Goal: Task Accomplishment & Management: Manage account settings

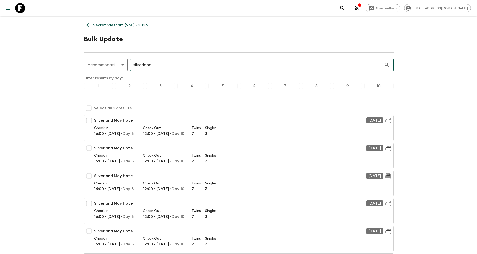
click at [98, 24] on p "Secret Vietnam (VN1) • 2026" at bounding box center [120, 25] width 55 height 6
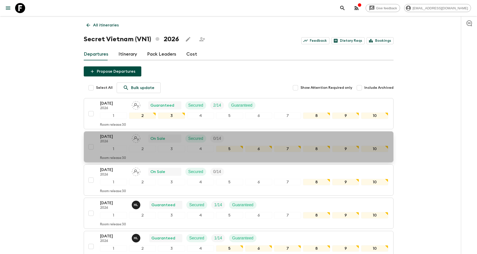
click at [117, 137] on p "[DATE]" at bounding box center [114, 137] width 28 height 6
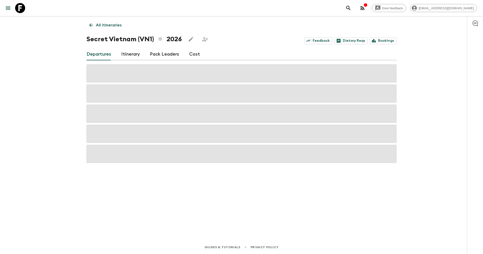
click at [103, 26] on p "All itineraries" at bounding box center [109, 25] width 26 height 6
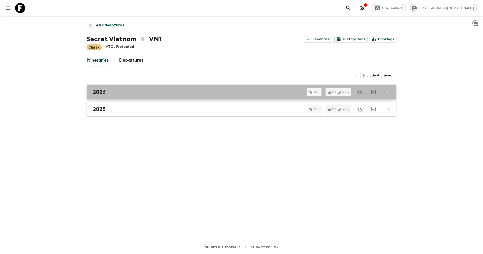
click at [111, 94] on div "2026" at bounding box center [237, 92] width 288 height 7
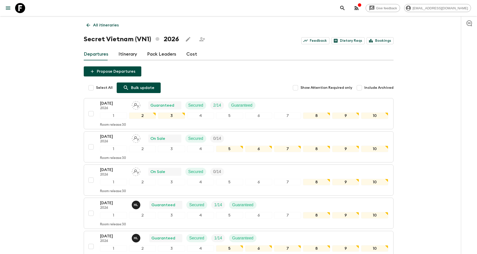
click at [135, 87] on p "Bulk update" at bounding box center [142, 88] width 23 height 6
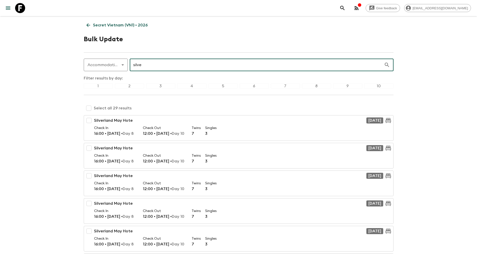
type input "silve"
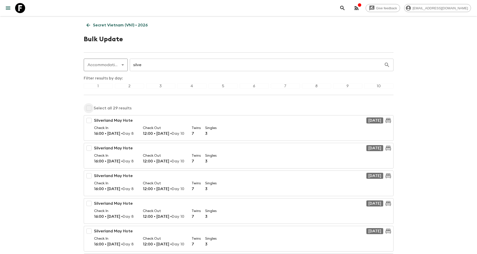
click at [88, 107] on input "checkbox" at bounding box center [89, 108] width 10 height 10
checkbox input "true"
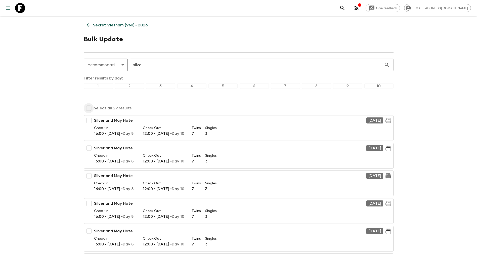
checkbox input "true"
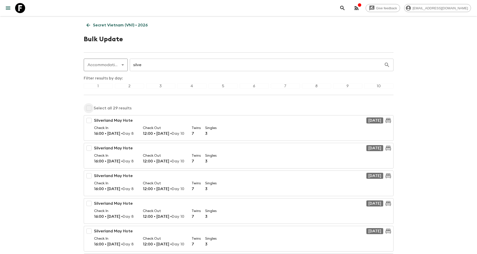
checkbox input "true"
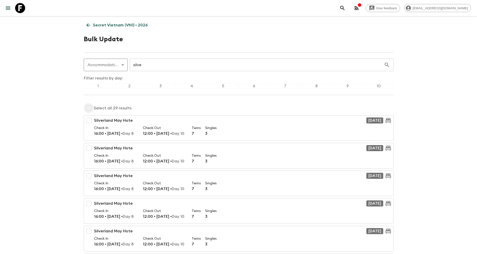
checkbox input "true"
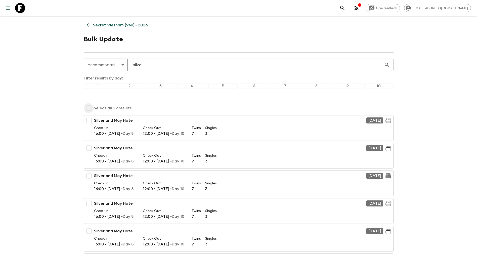
checkbox input "true"
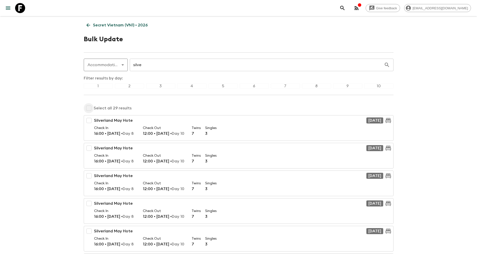
checkbox input "true"
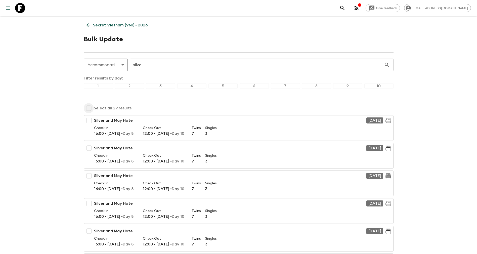
checkbox input "true"
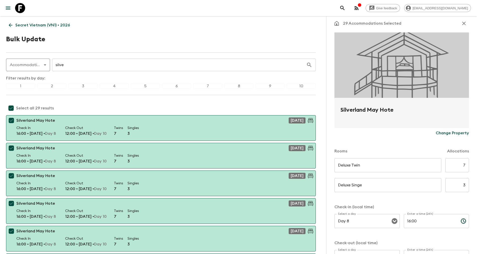
scroll to position [7, 0]
click at [442, 133] on p "Change Property" at bounding box center [452, 132] width 33 height 6
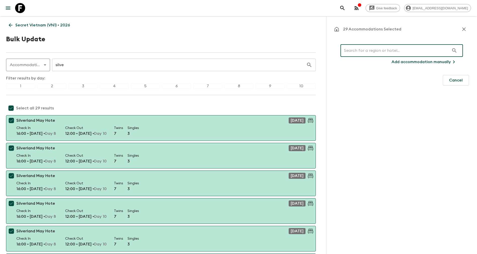
scroll to position [0, 0]
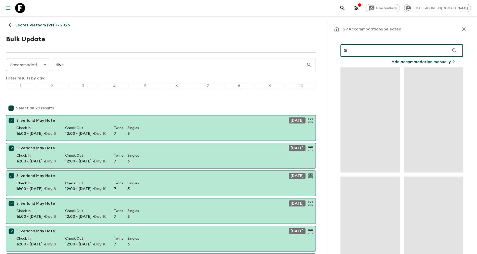
type input "S"
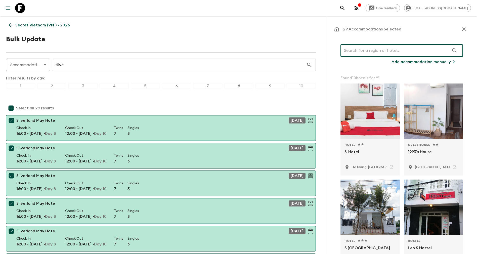
click at [431, 61] on p "Add accommodation manually" at bounding box center [421, 62] width 59 height 6
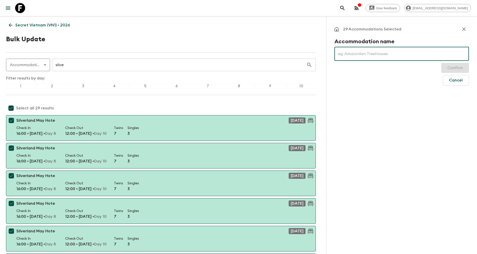
click at [384, 51] on input "text" at bounding box center [402, 54] width 135 height 14
type input "[GEOGRAPHIC_DATA]"
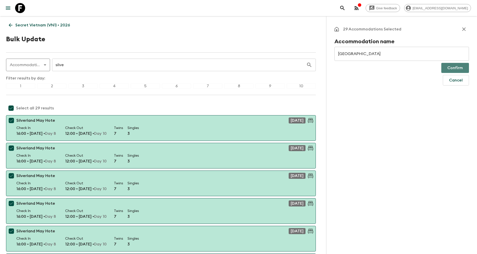
click at [455, 68] on button "Confirm" at bounding box center [456, 68] width 28 height 10
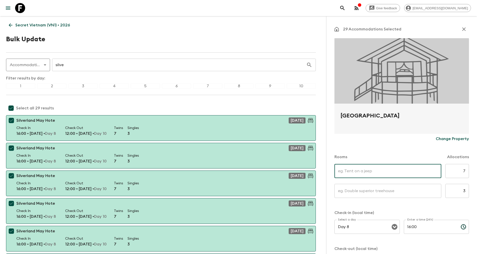
click at [364, 171] on input "text" at bounding box center [388, 171] width 107 height 14
type input "Deluxe Twin"
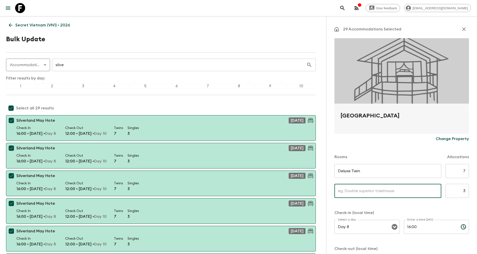
click at [358, 192] on input "text" at bounding box center [388, 191] width 107 height 14
type input "Deluxe Singe"
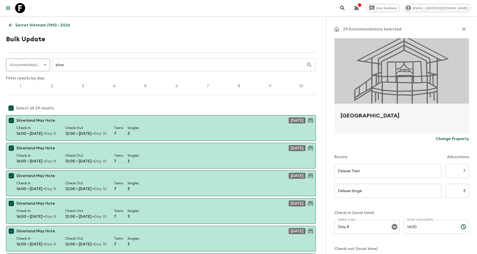
click at [387, 209] on form "Silverland May Hotel Change Property Rooms Allocations Deluxe Twin ​ ​ 7 ​ Delu…" at bounding box center [402, 174] width 135 height 272
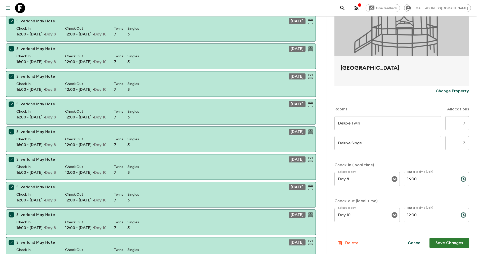
scroll to position [307, 0]
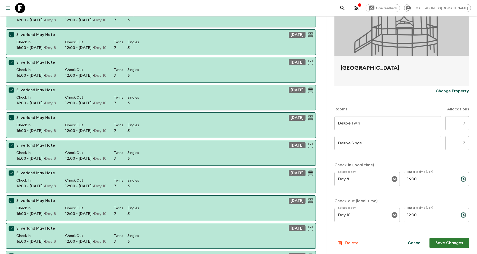
click at [449, 244] on button "Save Changes" at bounding box center [450, 243] width 40 height 10
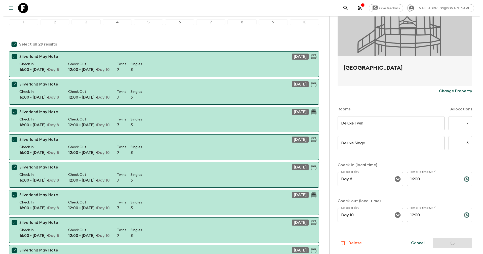
scroll to position [0, 0]
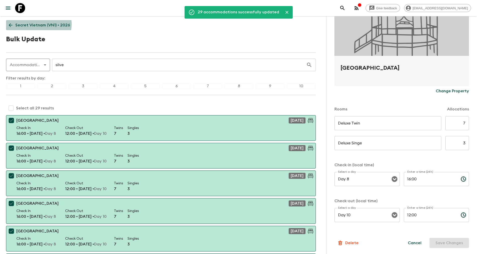
click at [35, 24] on p "Secret Vietnam (VN1) • 2026" at bounding box center [42, 25] width 55 height 6
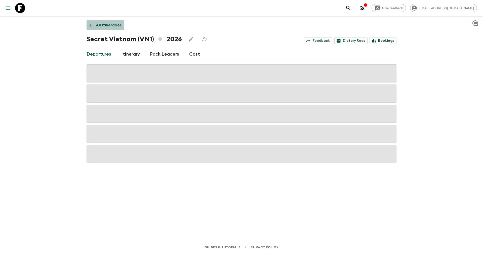
click at [105, 24] on p "All itineraries" at bounding box center [109, 25] width 26 height 6
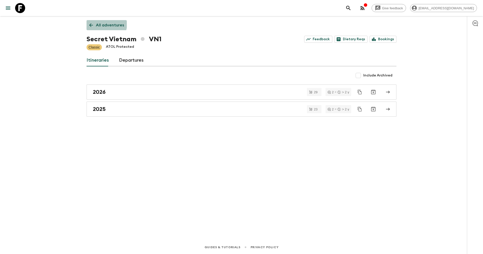
click at [105, 24] on p "All adventures" at bounding box center [110, 25] width 28 height 6
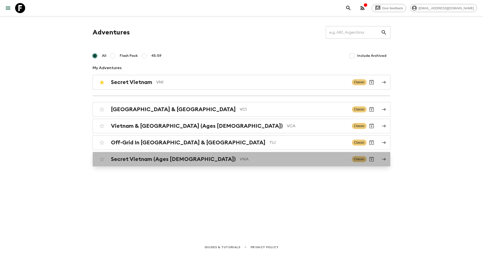
click at [148, 156] on div "Secret Vietnam (Ages [DEMOGRAPHIC_DATA]) VNA Classic" at bounding box center [232, 159] width 270 height 10
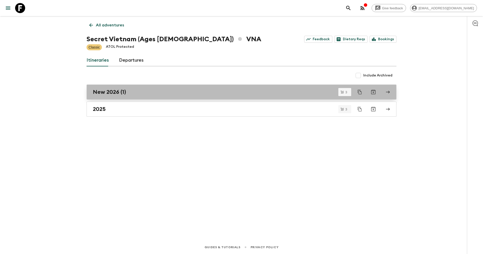
click at [119, 89] on h2 "New 2026 (1)" at bounding box center [109, 92] width 33 height 7
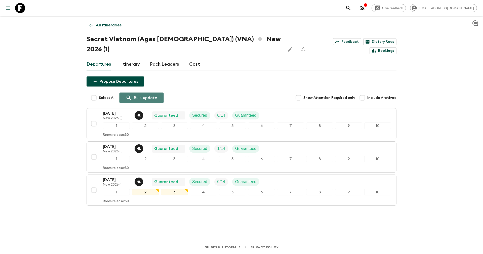
click at [141, 95] on p "Bulk update" at bounding box center [145, 98] width 23 height 6
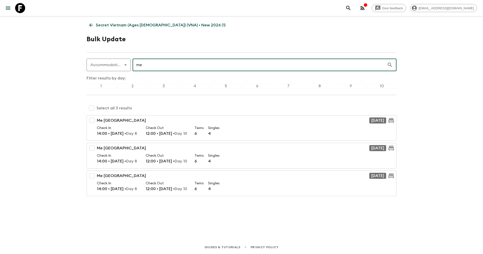
type input "me"
click at [93, 106] on input "checkbox" at bounding box center [92, 108] width 10 height 10
checkbox input "true"
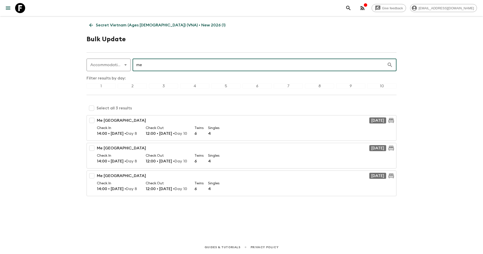
checkbox input "true"
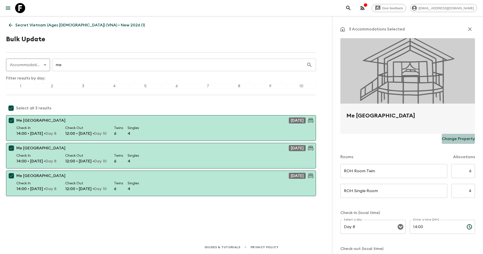
click at [444, 137] on p "Change Property" at bounding box center [458, 139] width 33 height 6
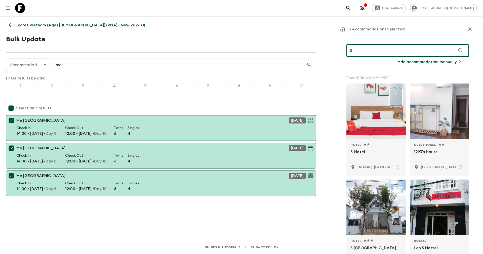
type input "S"
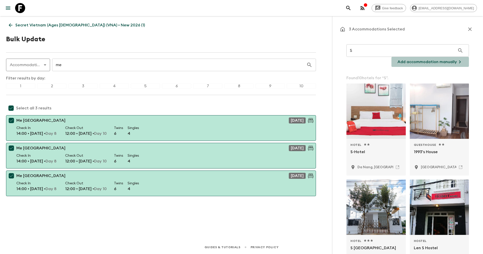
click at [414, 61] on p "Add accommodation manually" at bounding box center [427, 62] width 59 height 6
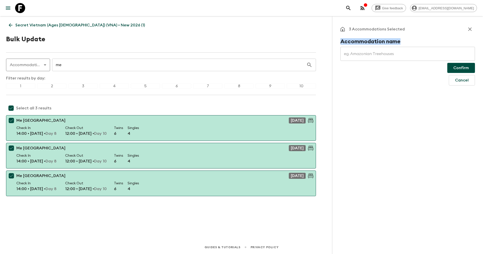
click at [392, 55] on input "text" at bounding box center [408, 54] width 135 height 14
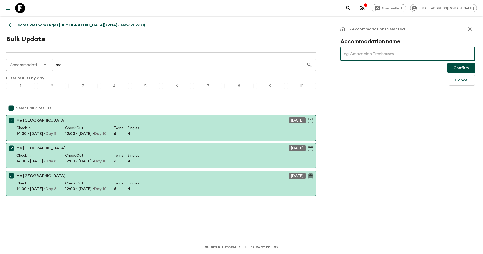
click at [392, 55] on input "text" at bounding box center [408, 54] width 135 height 14
type input "[GEOGRAPHIC_DATA]"
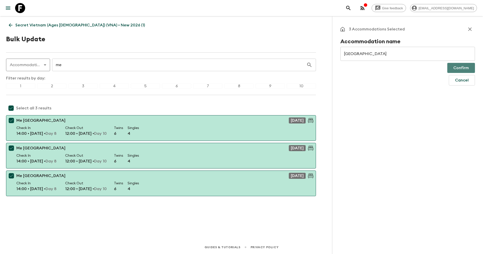
click at [468, 67] on button "Confirm" at bounding box center [461, 68] width 28 height 10
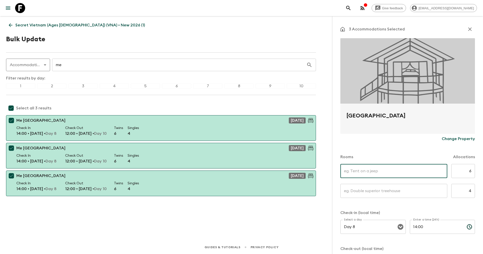
click at [385, 174] on input "text" at bounding box center [394, 171] width 107 height 14
type input "Deluxe Twin"
click at [371, 193] on input "text" at bounding box center [394, 191] width 107 height 14
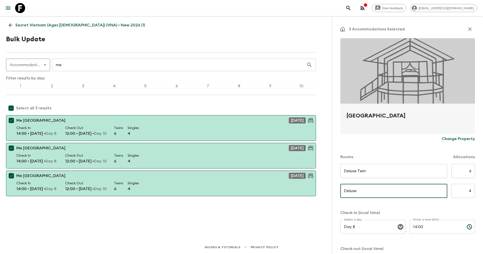
type input "Deluxe Singe"
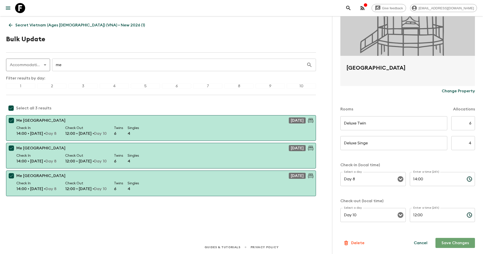
click at [449, 243] on button "Save Changes" at bounding box center [456, 243] width 40 height 10
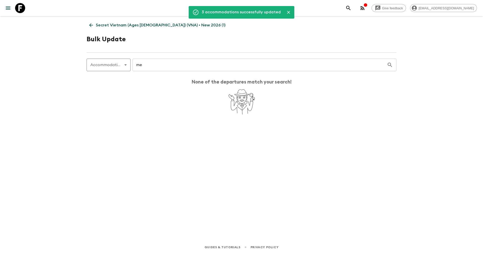
click at [246, 76] on div "Accommodation accommodation ​ me ​ None of the departures match your search!" at bounding box center [242, 87] width 310 height 57
